Goal: Information Seeking & Learning: Find contact information

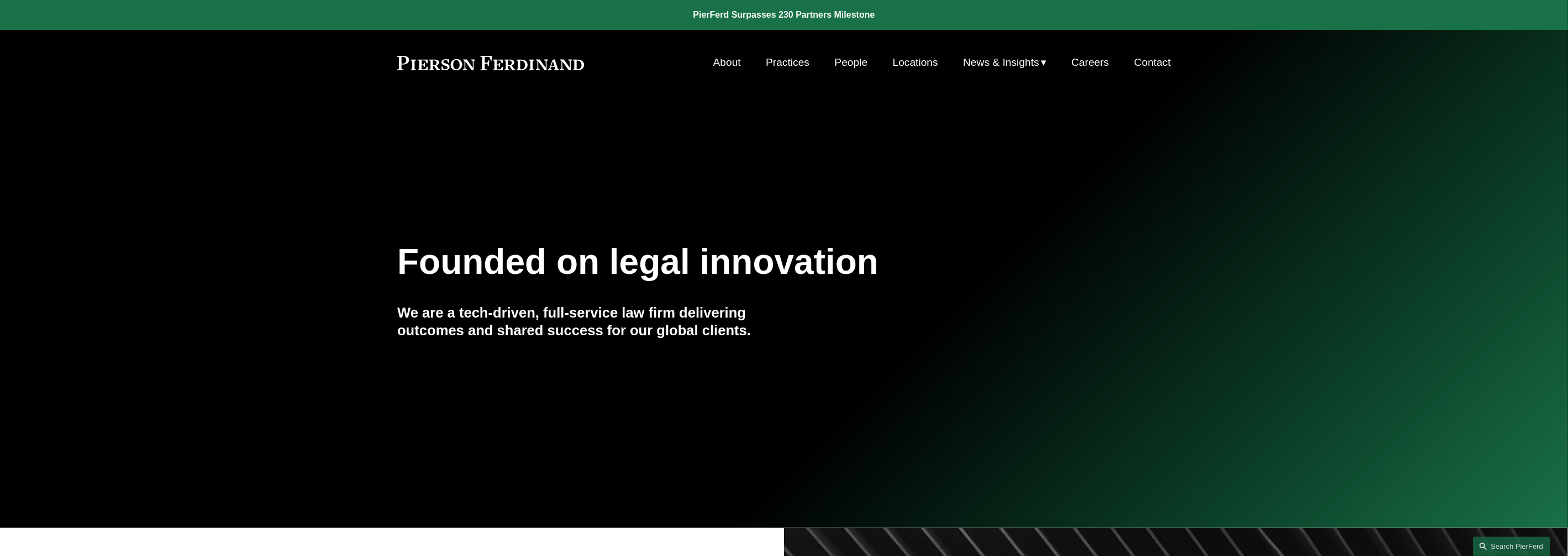
click at [849, 62] on link "People" at bounding box center [851, 63] width 33 height 21
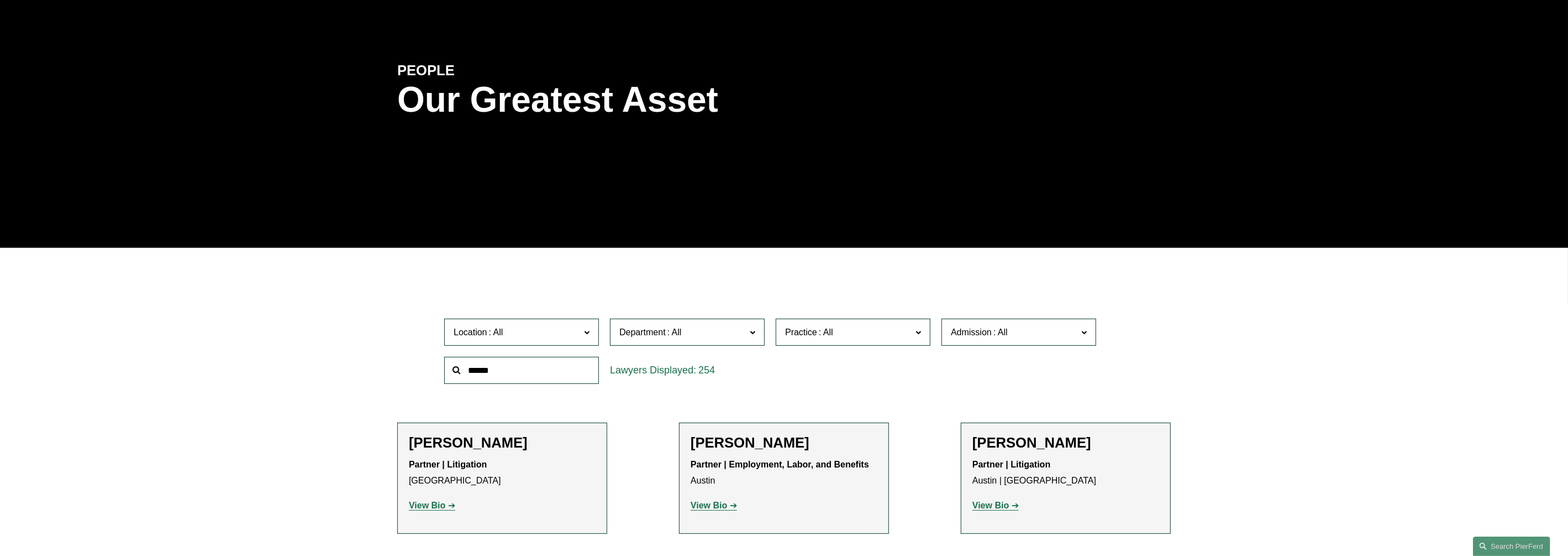
scroll to position [137, 0]
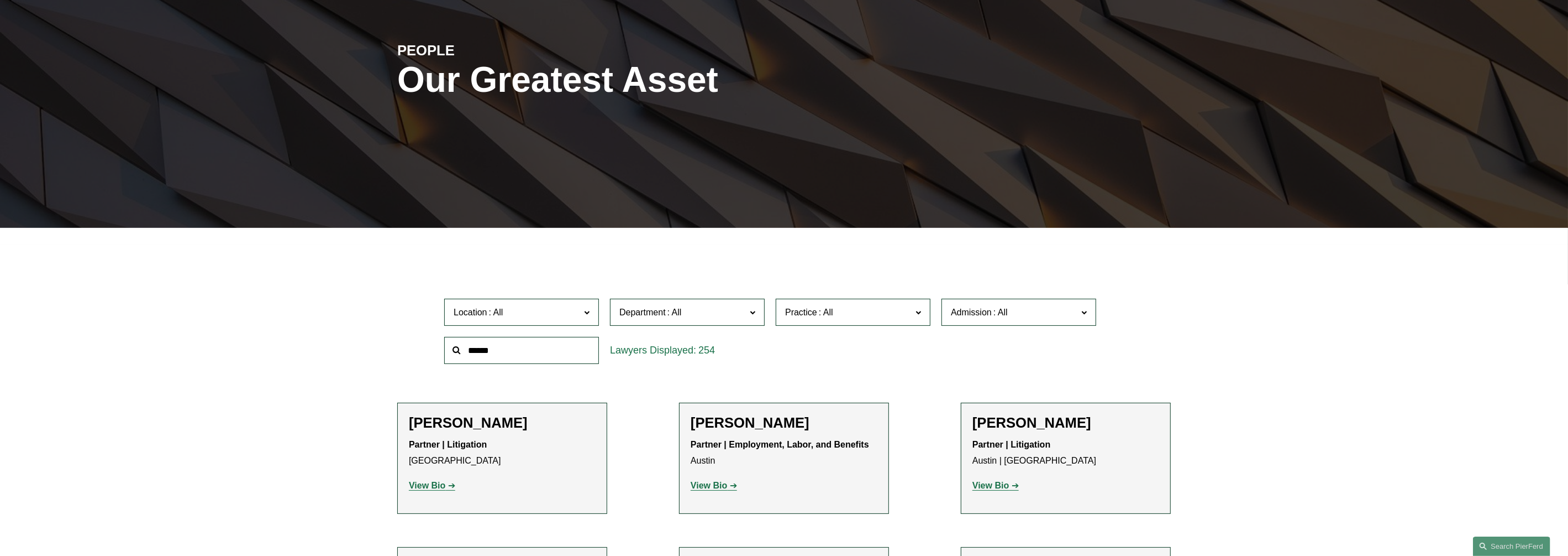
click at [674, 321] on label "Department" at bounding box center [687, 311] width 155 height 27
click at [0, 0] on link "Litigation" at bounding box center [0, 0] width 0 height 0
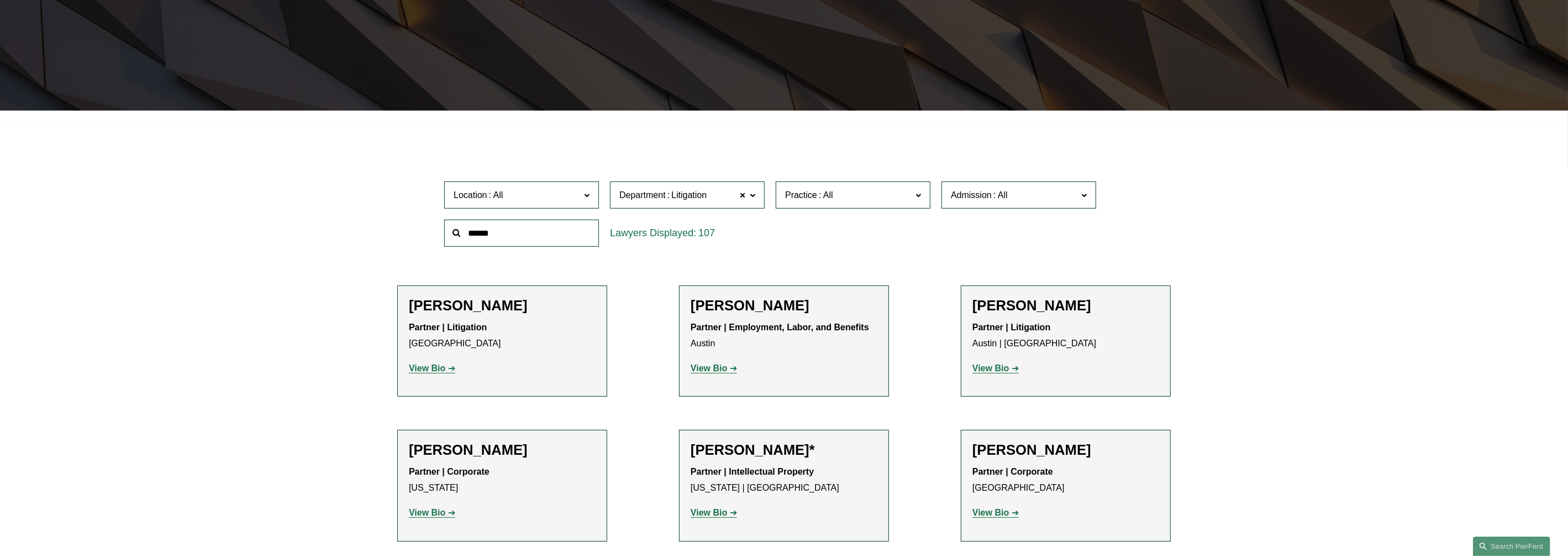
scroll to position [260, 0]
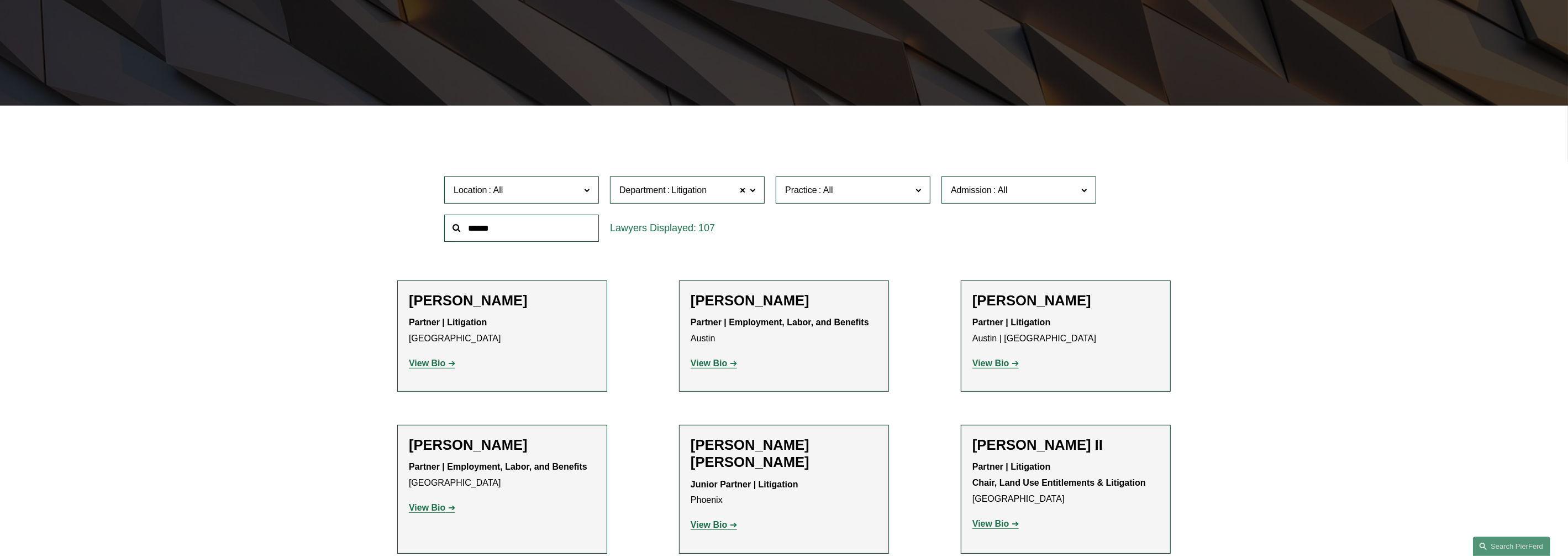
click at [516, 228] on input "text" at bounding box center [522, 228] width 155 height 27
type input "*"
click at [584, 185] on span at bounding box center [586, 189] width 6 height 14
click at [0, 0] on link "Austin" at bounding box center [0, 0] width 0 height 0
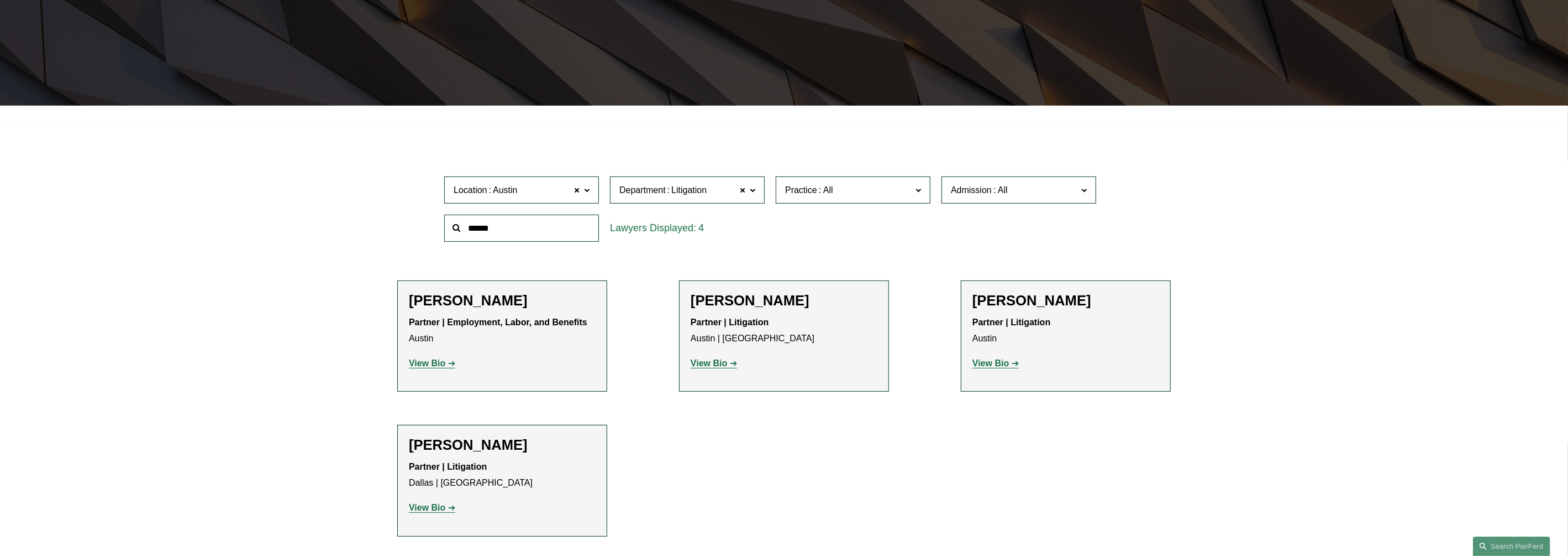
click at [586, 191] on span at bounding box center [586, 189] width 6 height 14
click at [0, 0] on link "[GEOGRAPHIC_DATA]" at bounding box center [0, 0] width 0 height 0
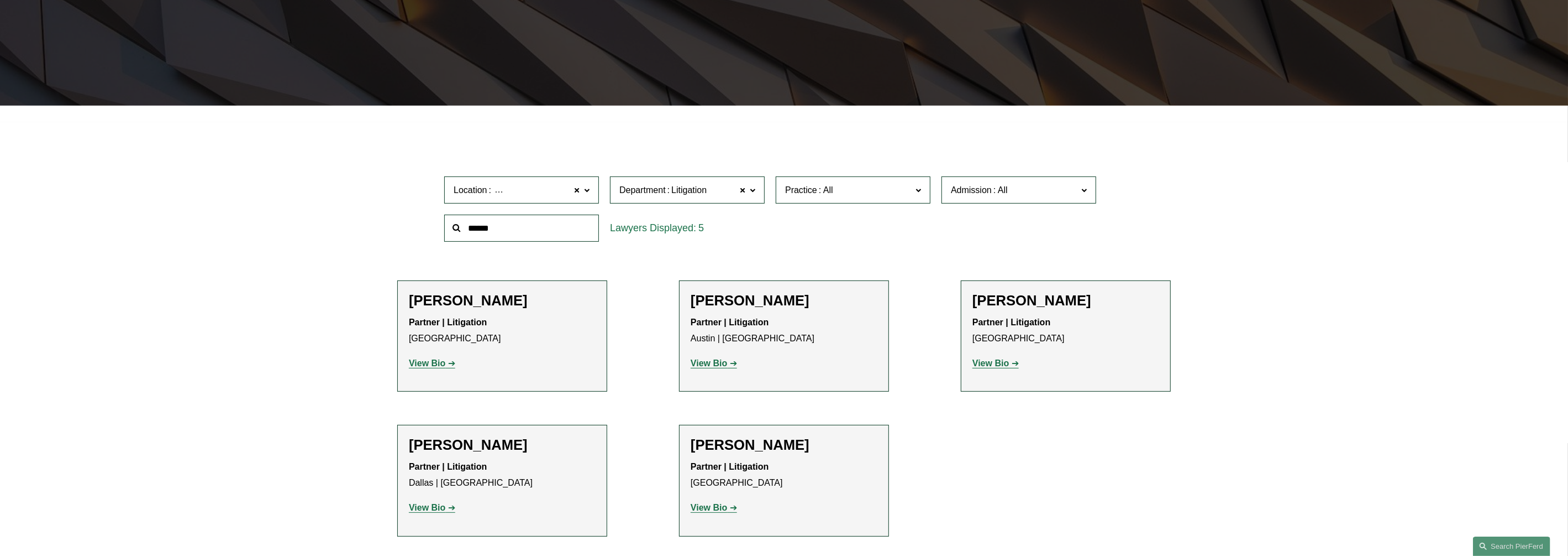
click at [711, 506] on strong "View Bio" at bounding box center [708, 507] width 36 height 9
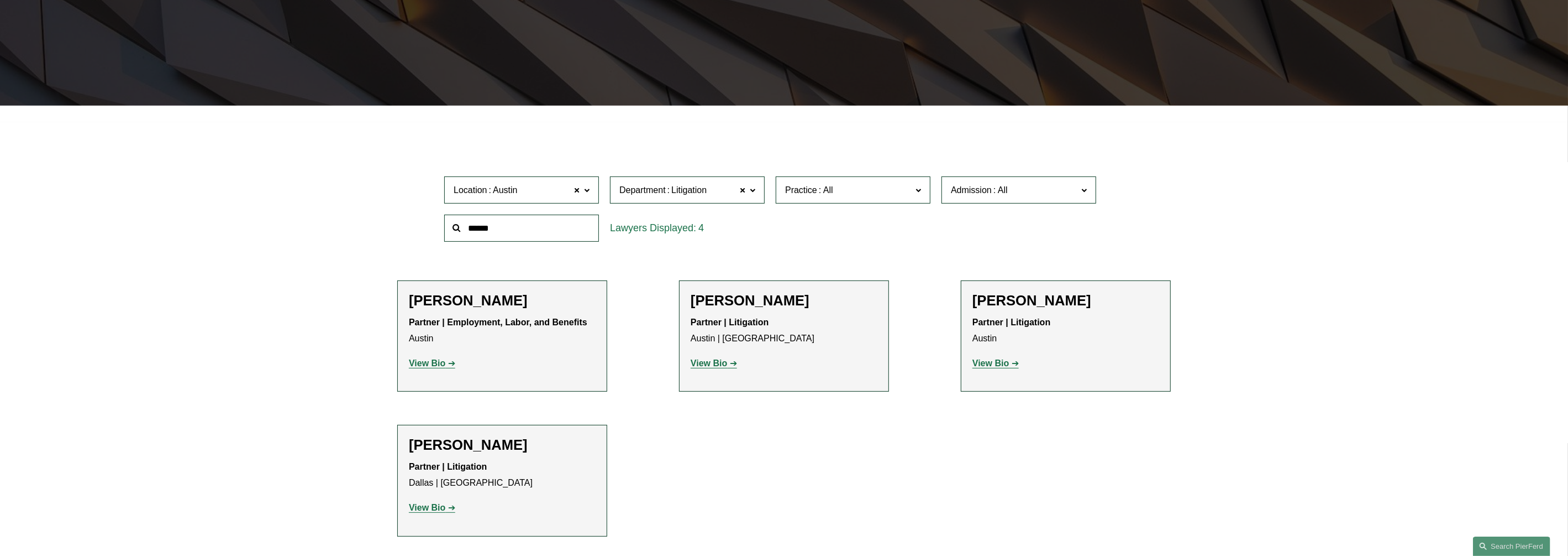
click at [590, 192] on label "Location [GEOGRAPHIC_DATA]" at bounding box center [522, 190] width 155 height 27
click at [0, 0] on link "[GEOGRAPHIC_DATA]" at bounding box center [0, 0] width 0 height 0
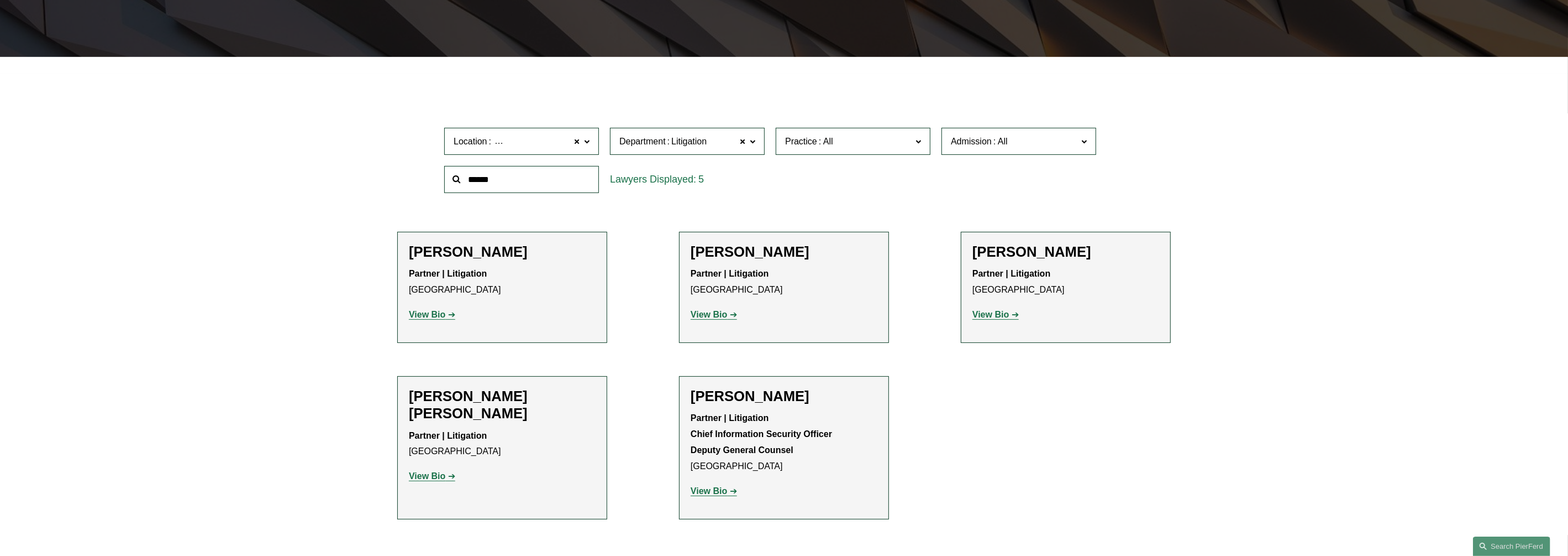
scroll to position [329, 0]
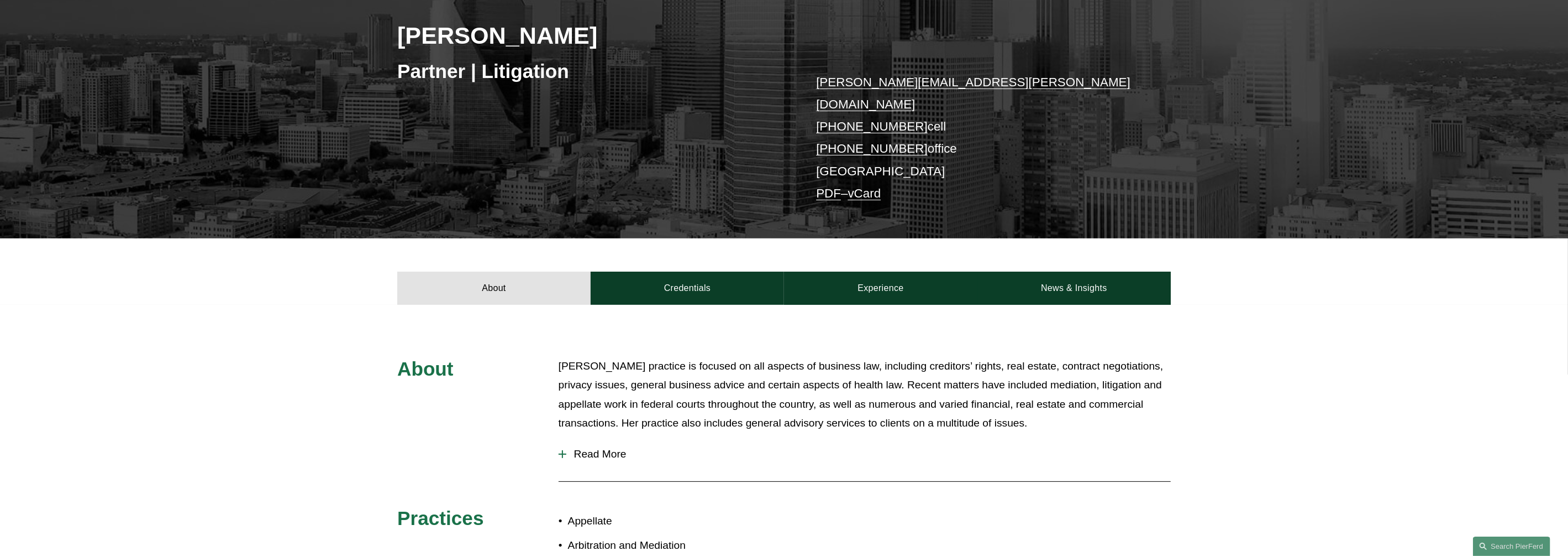
scroll to position [207, 0]
